Goal: Task Accomplishment & Management: Complete application form

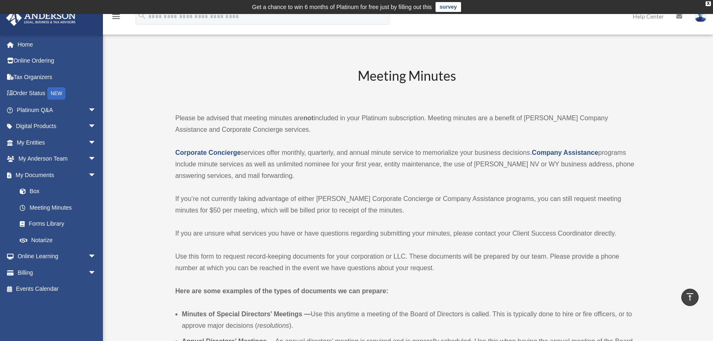
scroll to position [1684, 0]
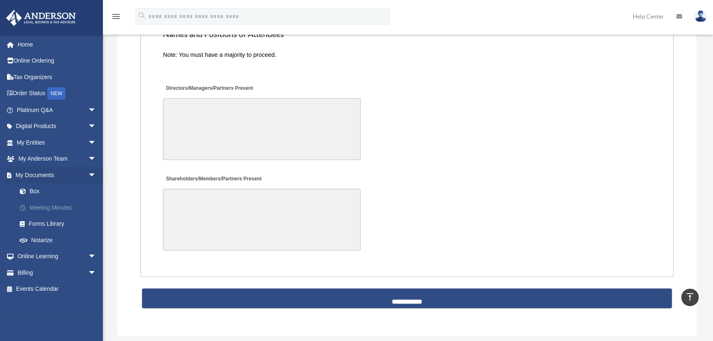
click at [58, 208] on link "Meeting Minutes" at bounding box center [60, 207] width 97 height 16
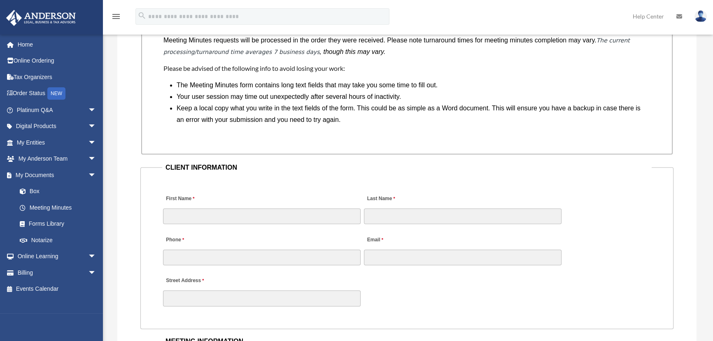
scroll to position [824, 0]
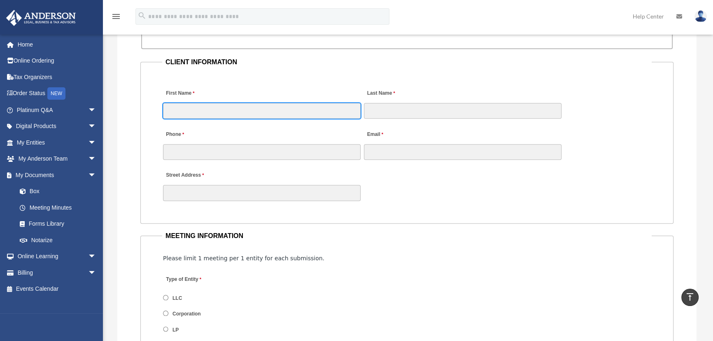
click at [204, 110] on input "First Name" at bounding box center [262, 111] width 198 height 16
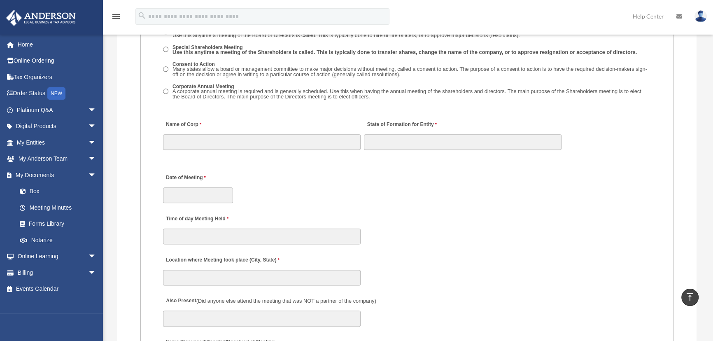
scroll to position [1236, 0]
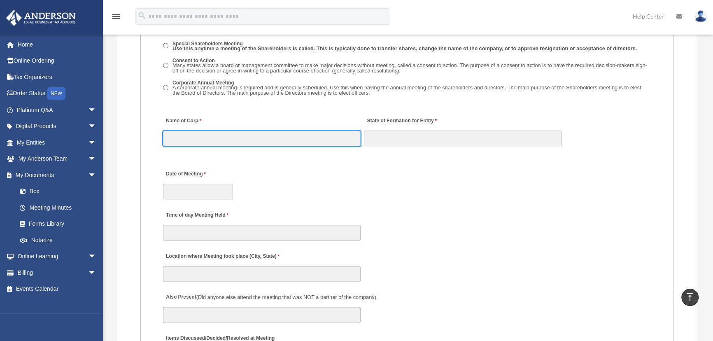
click at [193, 140] on input "Name of Corp" at bounding box center [262, 139] width 198 height 16
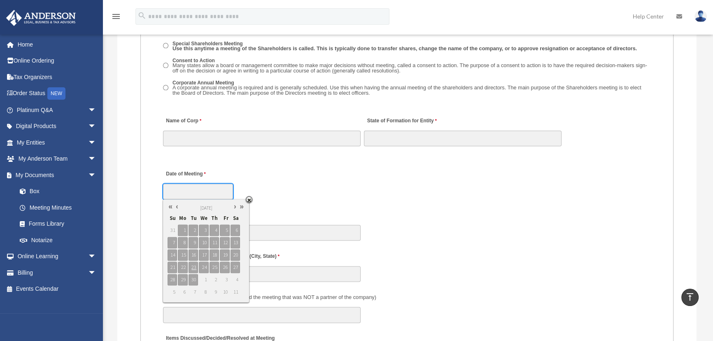
click at [195, 193] on input "Date of Meeting" at bounding box center [198, 192] width 70 height 16
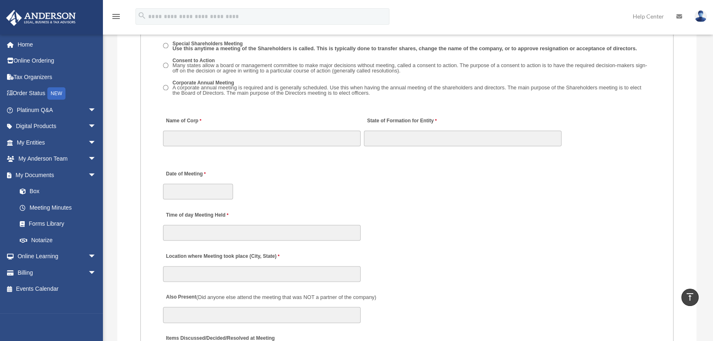
click at [280, 206] on div "Time of day Meeting Held" at bounding box center [407, 223] width 490 height 36
click at [239, 227] on input "Time of day Meeting Held" at bounding box center [262, 233] width 198 height 16
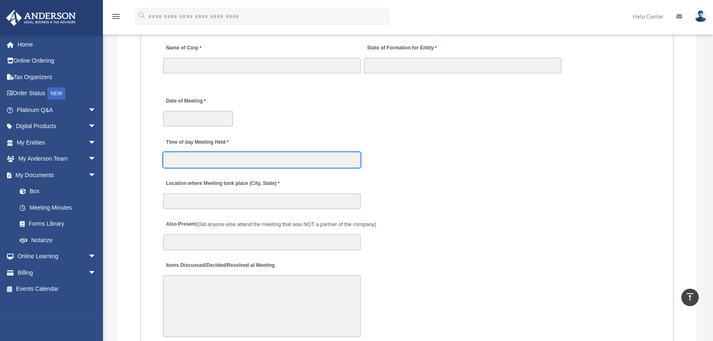
scroll to position [1310, 0]
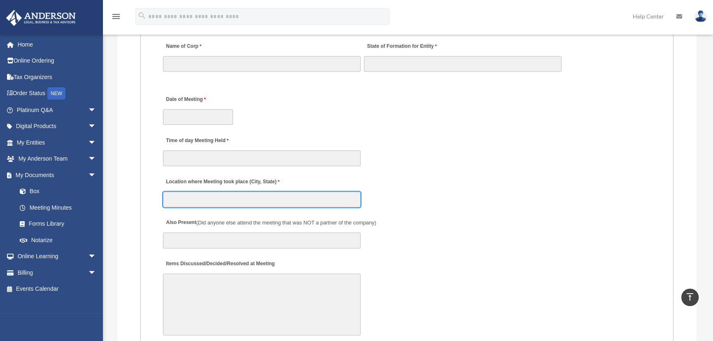
click at [180, 197] on input "Location where Meeting took place (City, State)" at bounding box center [262, 200] width 198 height 16
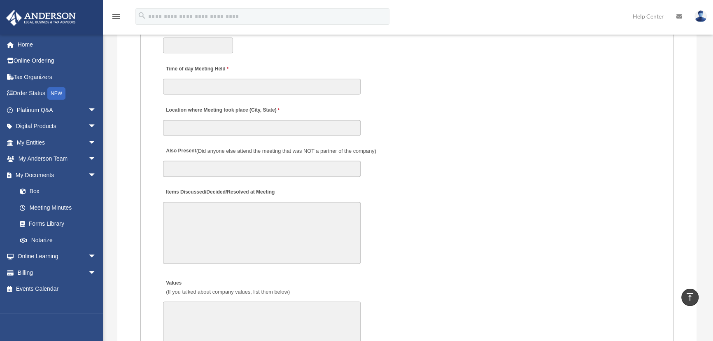
scroll to position [1385, 0]
click at [208, 210] on textarea "Items Discussed/Decided/Resolved at Meeting" at bounding box center [262, 230] width 198 height 62
